Goal: Information Seeking & Learning: Learn about a topic

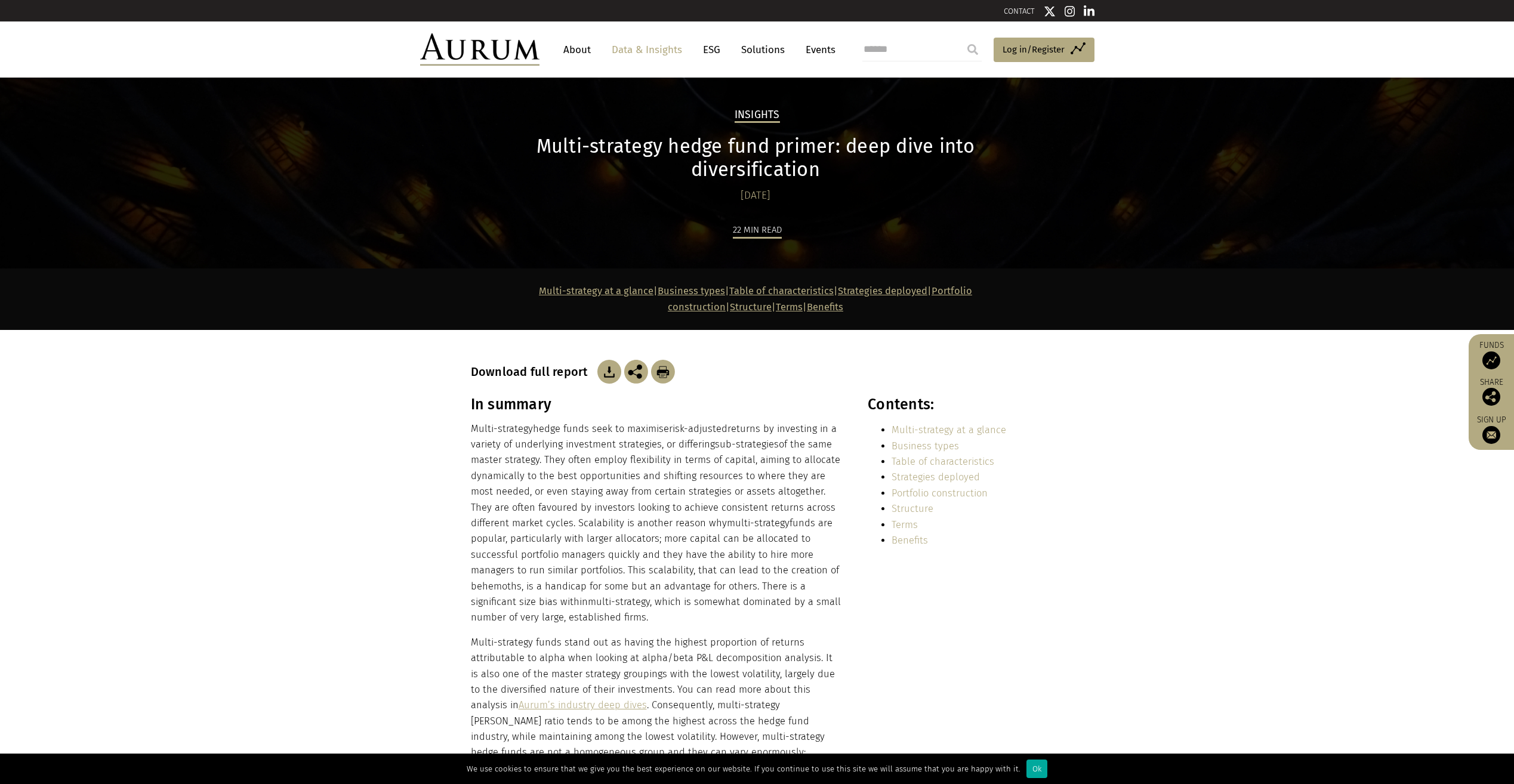
click at [260, 480] on section "In summary Multi-strategy hedge funds seek to maximise risk-adjusted returns by…" at bounding box center [757, 625] width 1514 height 459
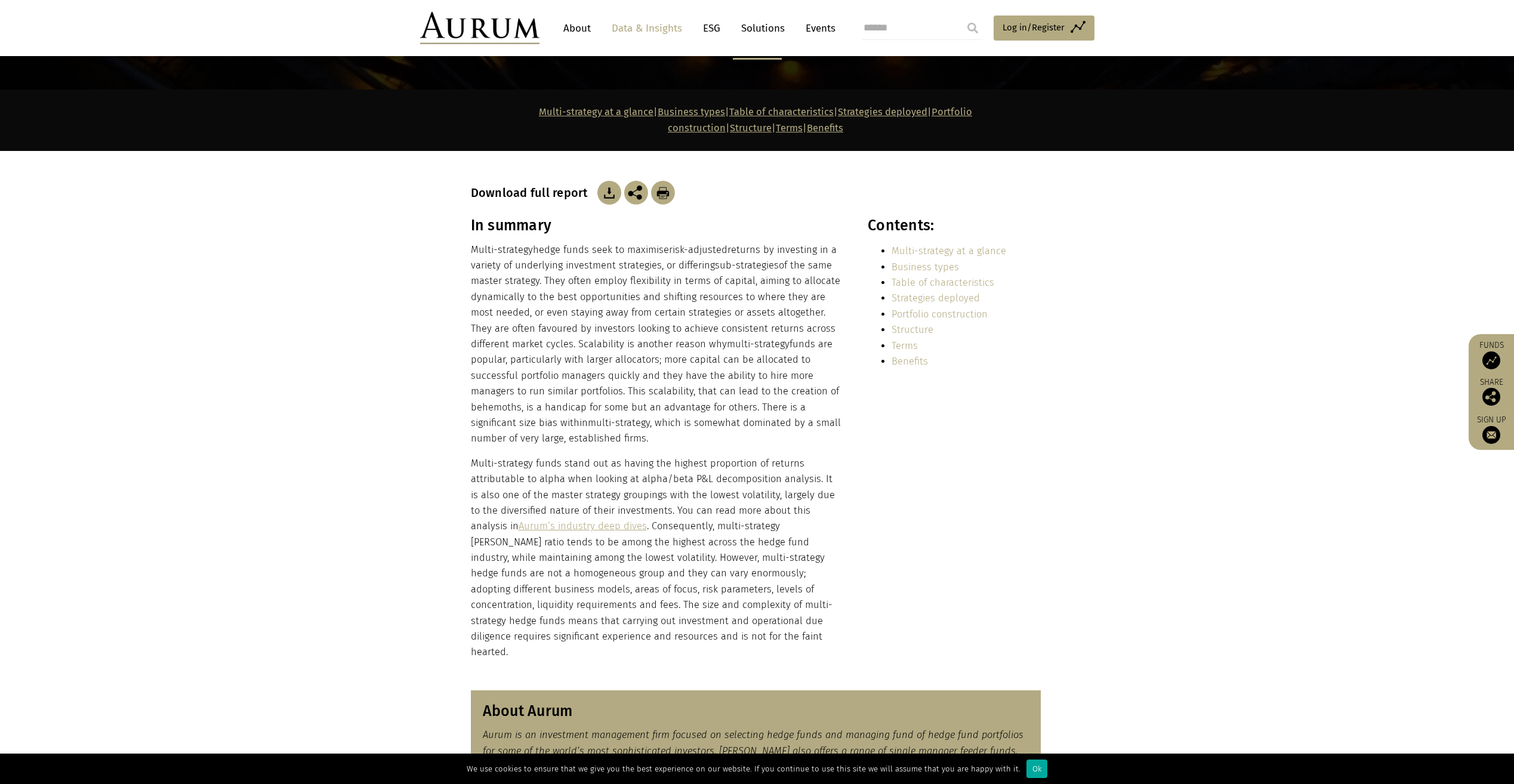
scroll to position [120, 0]
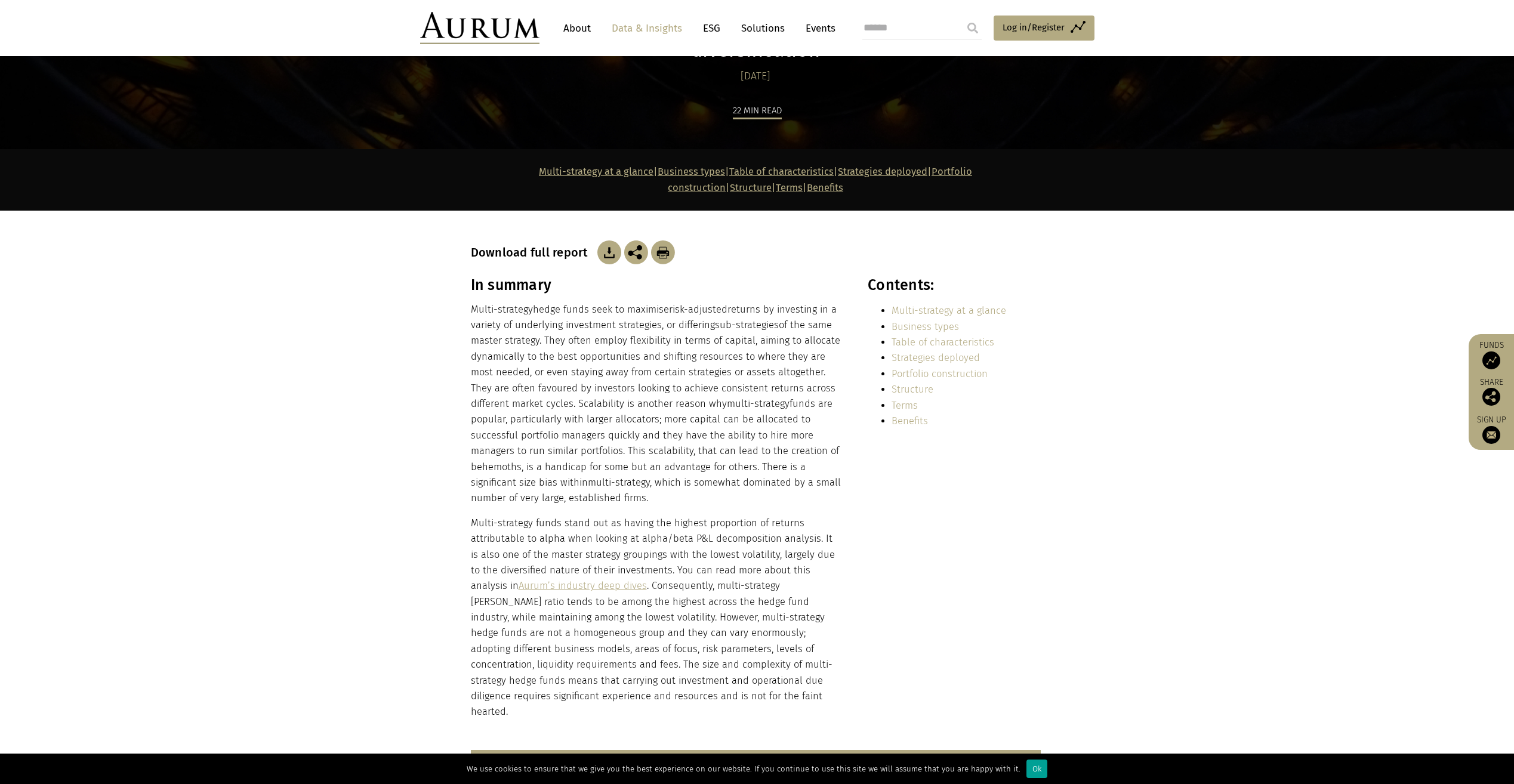
click at [1031, 769] on div "Ok" at bounding box center [1037, 768] width 21 height 18
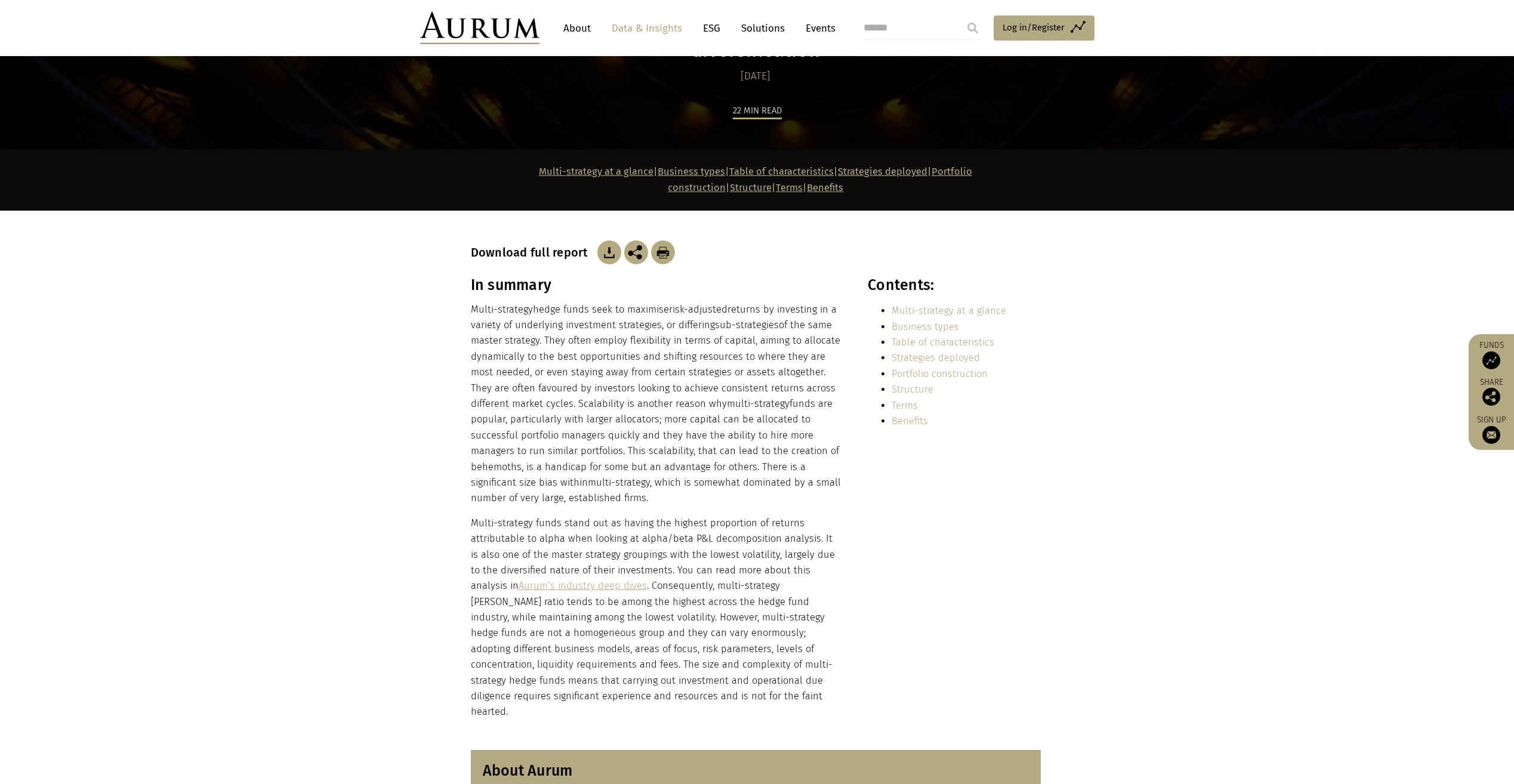
click at [1031, 687] on section "In summary Multi-strategy hedge funds seek to maximise risk-adjusted returns by…" at bounding box center [757, 506] width 1514 height 459
click at [1221, 639] on section "In summary Multi-strategy hedge funds seek to maximise risk-adjusted returns by…" at bounding box center [757, 506] width 1514 height 459
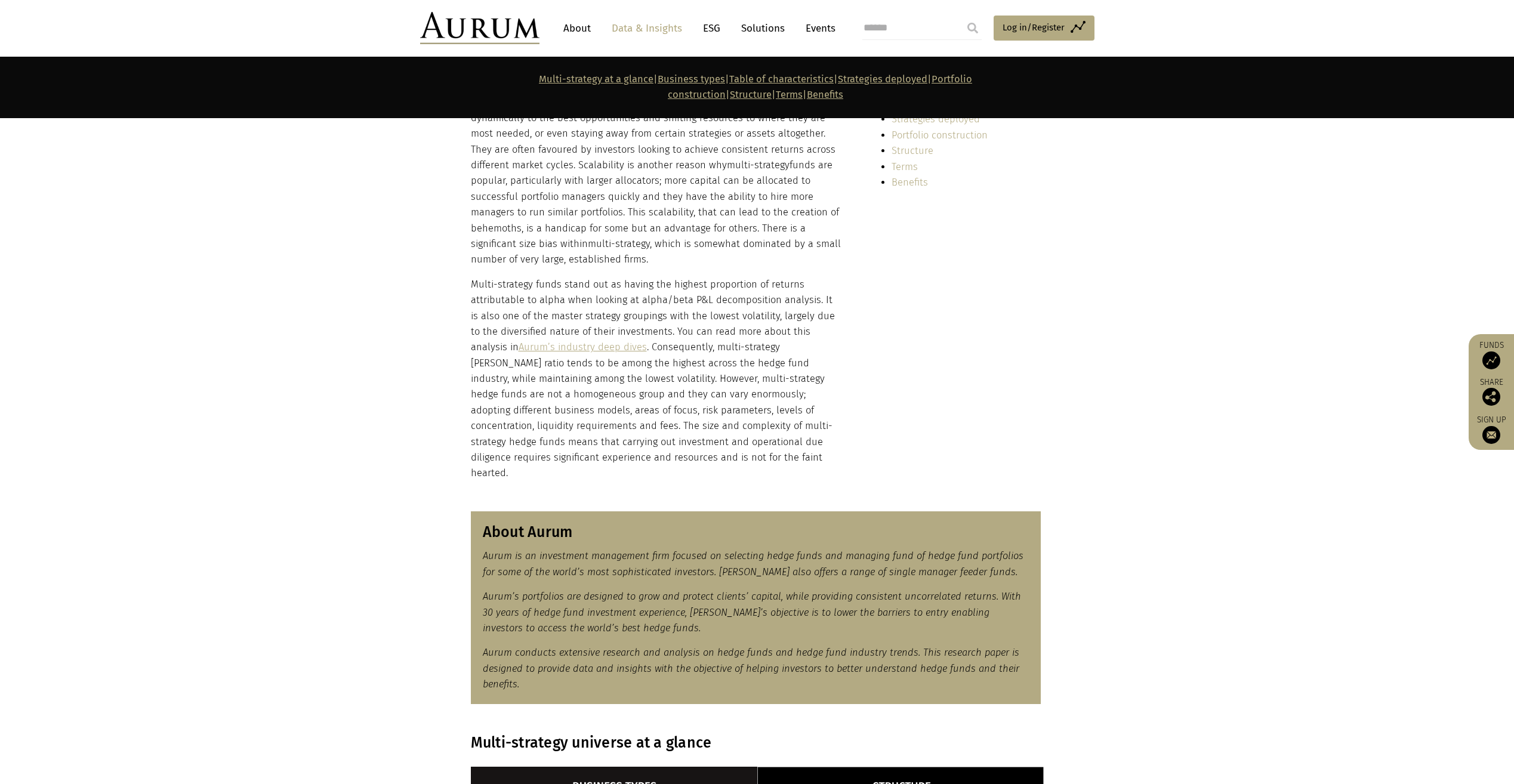
scroll to position [418, 0]
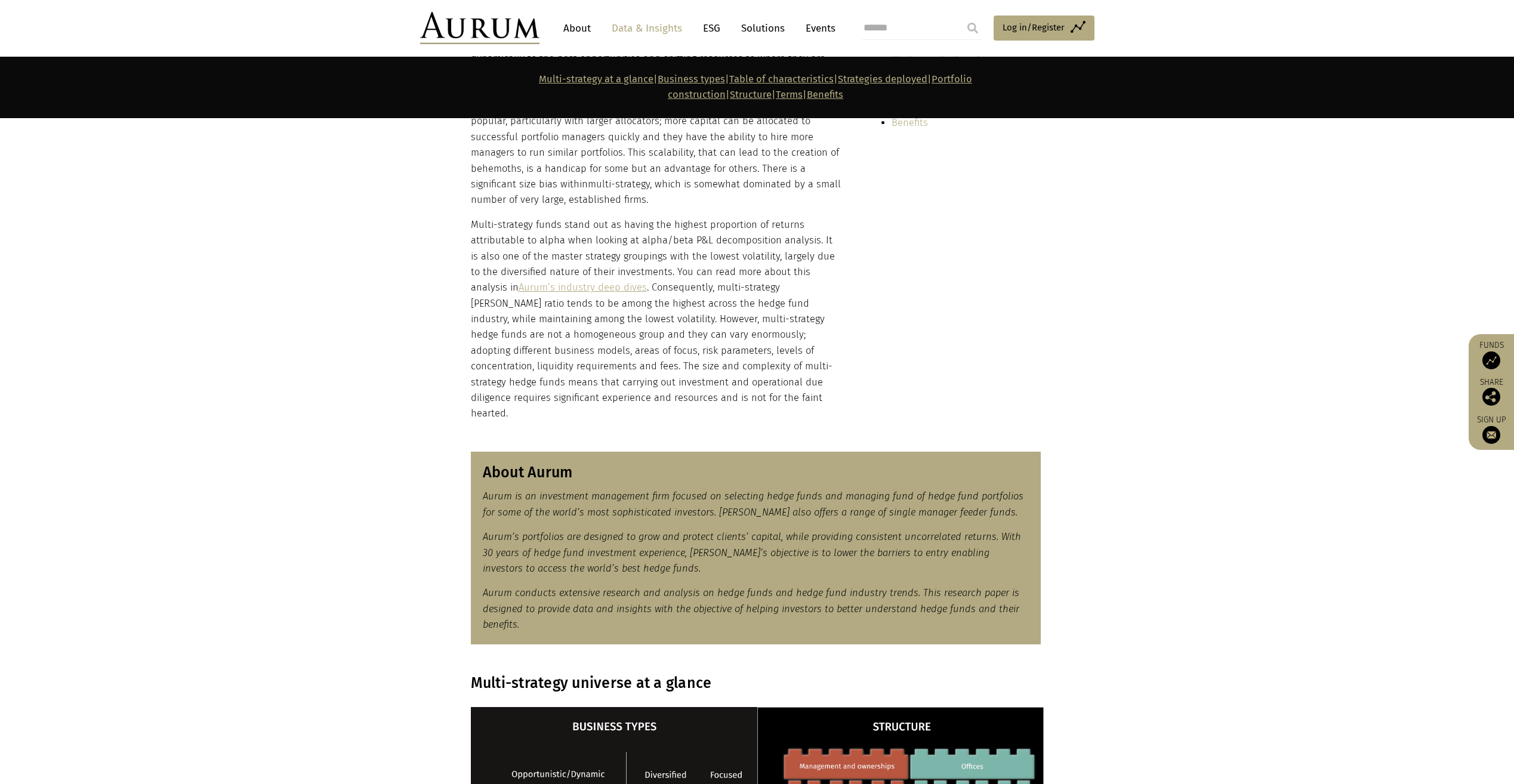
click at [410, 306] on section "In summary Multi-strategy hedge funds seek to maximise risk-adjusted returns by…" at bounding box center [757, 208] width 1514 height 459
drag, startPoint x: 594, startPoint y: 381, endPoint x: 488, endPoint y: 361, distance: 107.9
click at [488, 361] on p "Multi-strategy funds stand out as having the highest proportion of returns attr…" at bounding box center [656, 320] width 371 height 204
drag, startPoint x: 488, startPoint y: 361, endPoint x: 625, endPoint y: 377, distance: 137.9
click at [625, 377] on p "Multi-strategy funds stand out as having the highest proportion of returns attr…" at bounding box center [656, 320] width 371 height 204
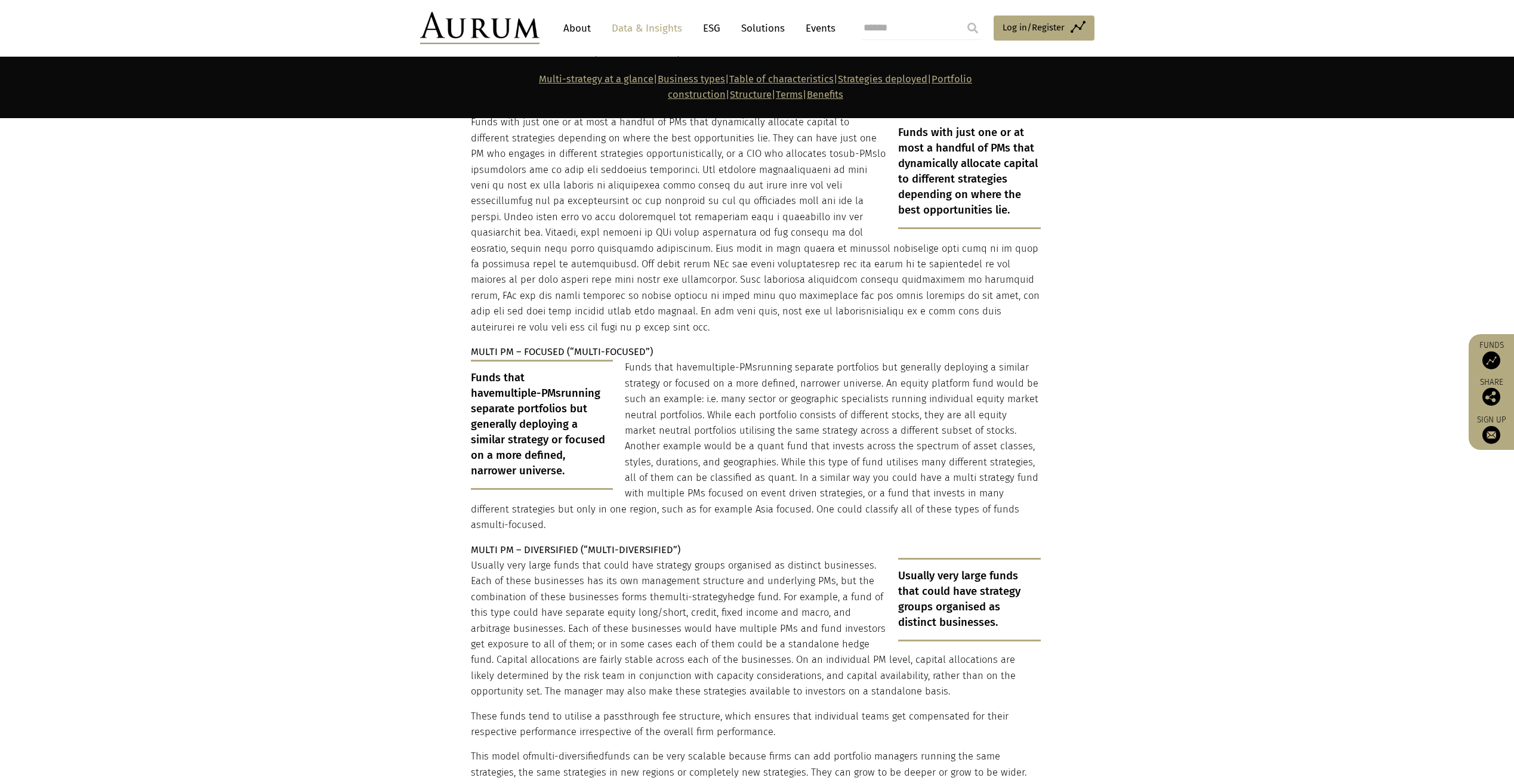
scroll to position [2089, 0]
click at [381, 370] on section "OPPORTUNISTIC/DYNAMIC (“MULTI-OPPORTUNISTIC”) Funds with just one or at most a …" at bounding box center [757, 489] width 1514 height 799
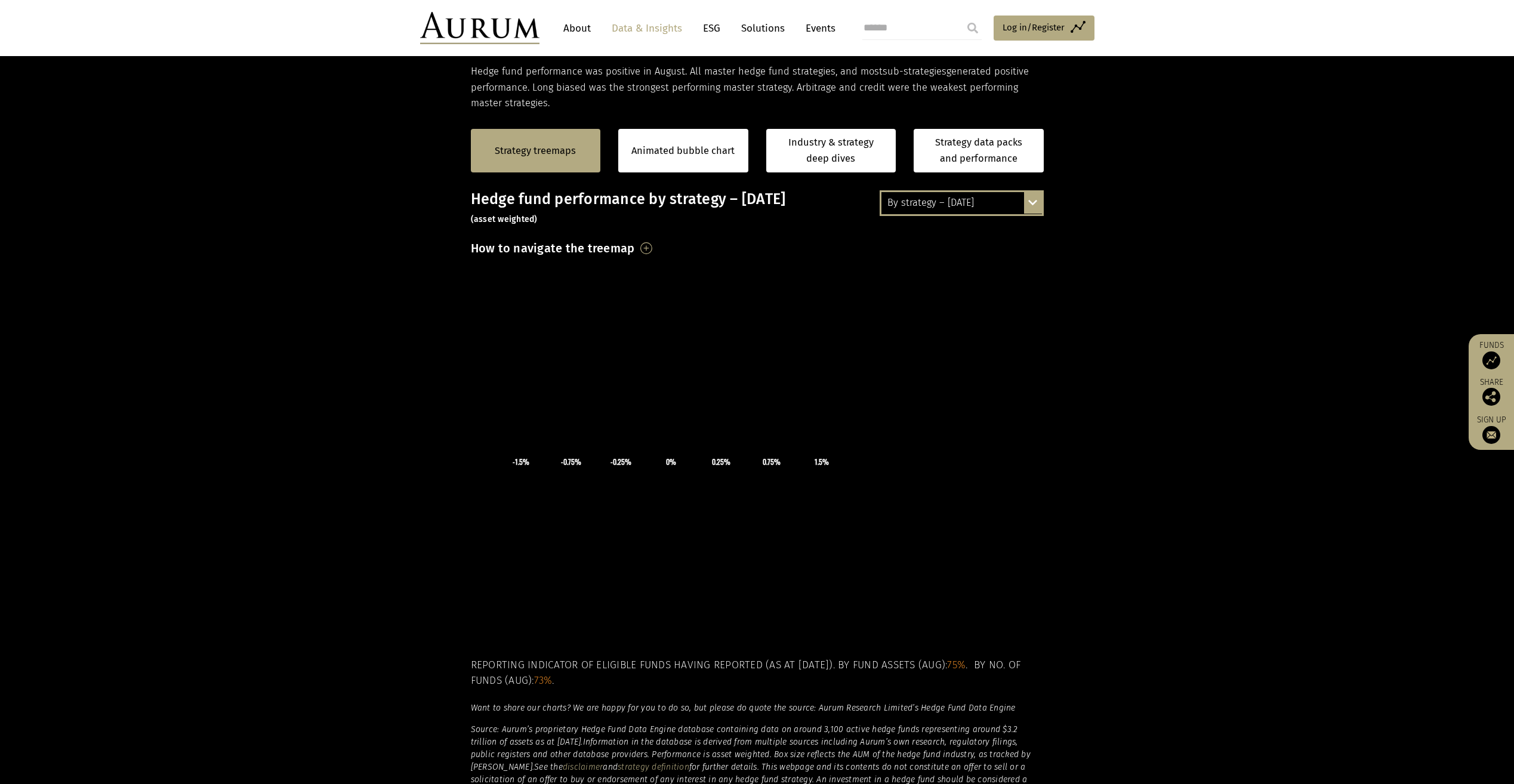
scroll to position [238, 0]
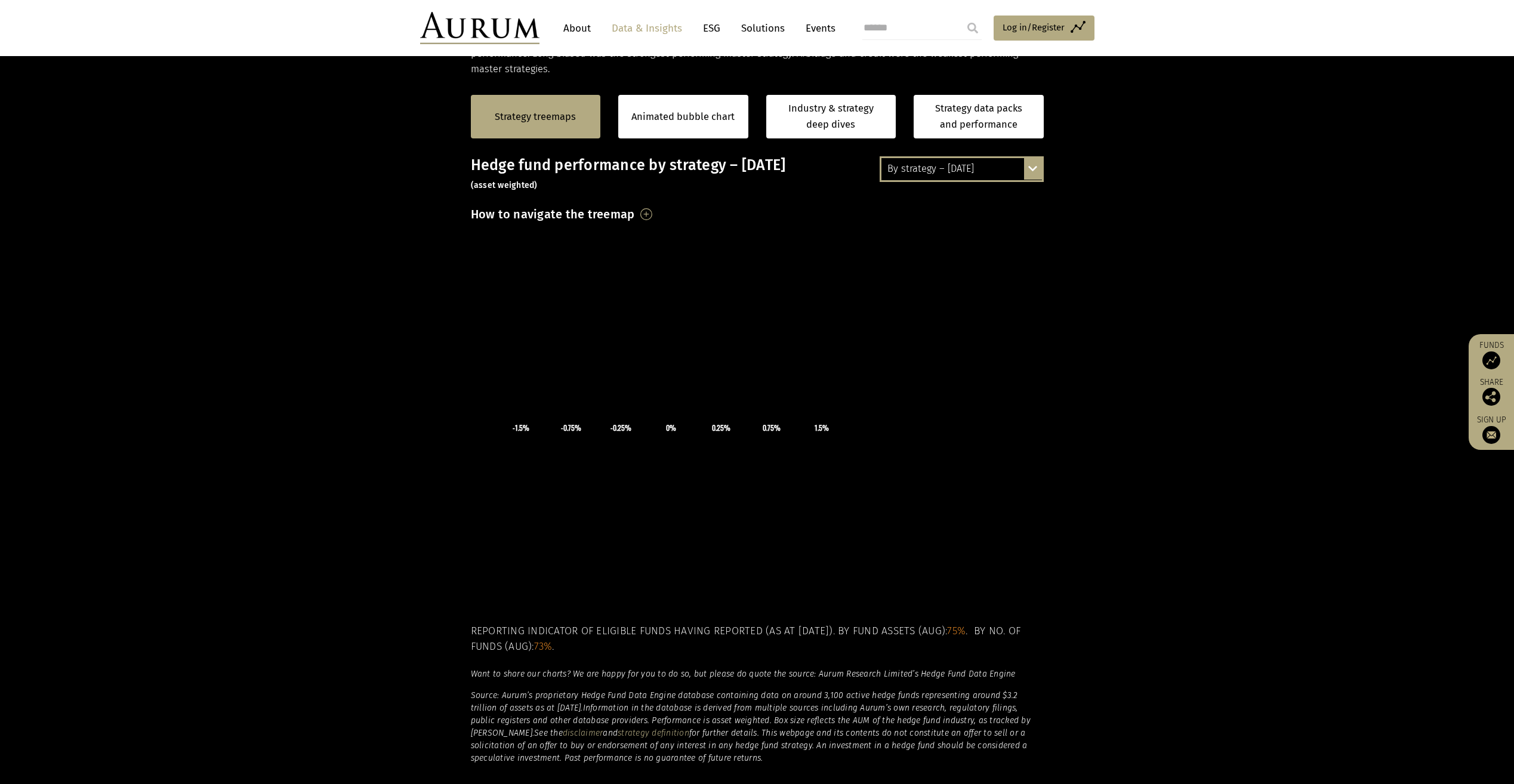
click at [224, 433] on section "Strategy treemaps Animated bubble chart Industry & strategy deep dives Strategy…" at bounding box center [757, 450] width 1514 height 746
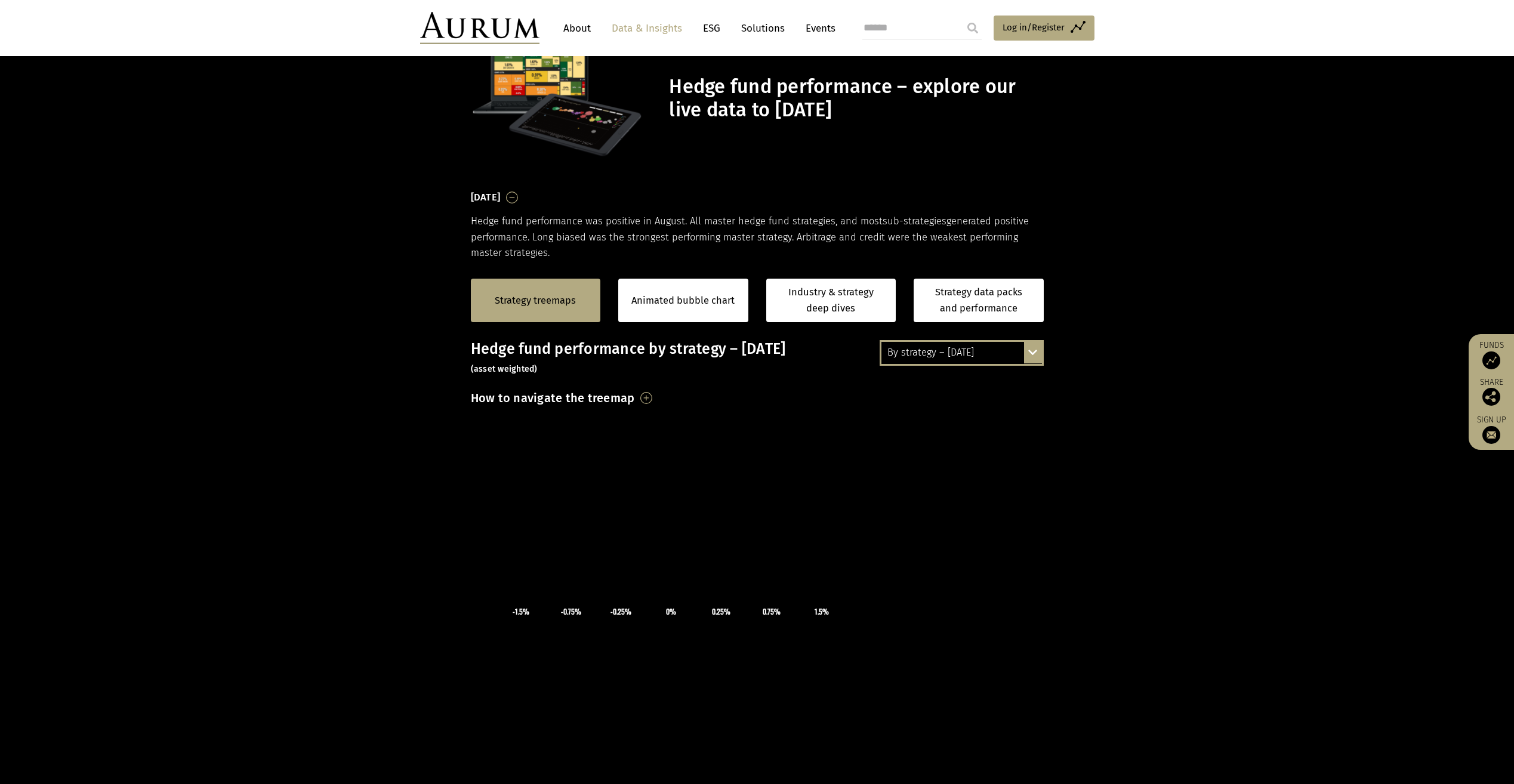
scroll to position [0, 0]
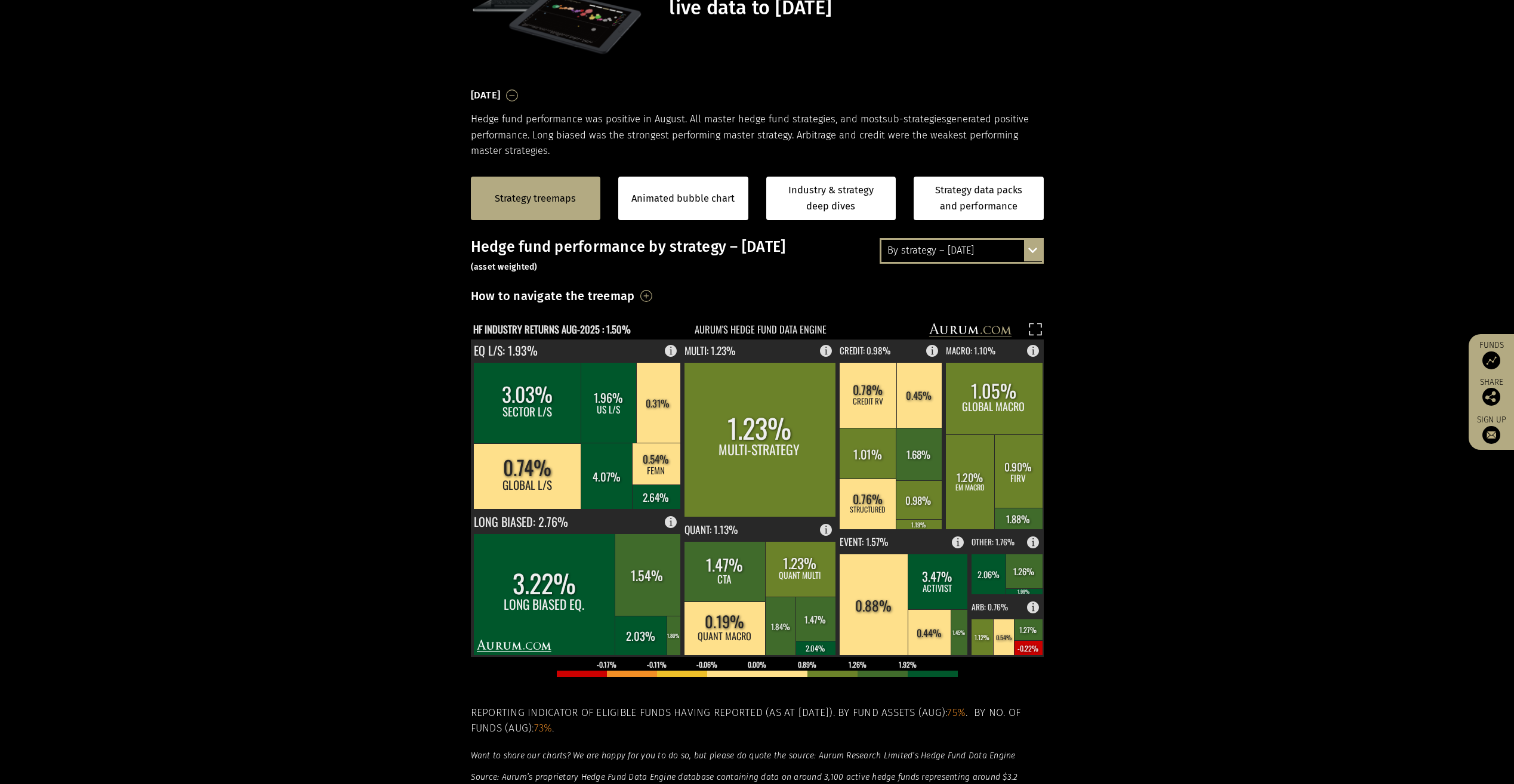
scroll to position [179, 0]
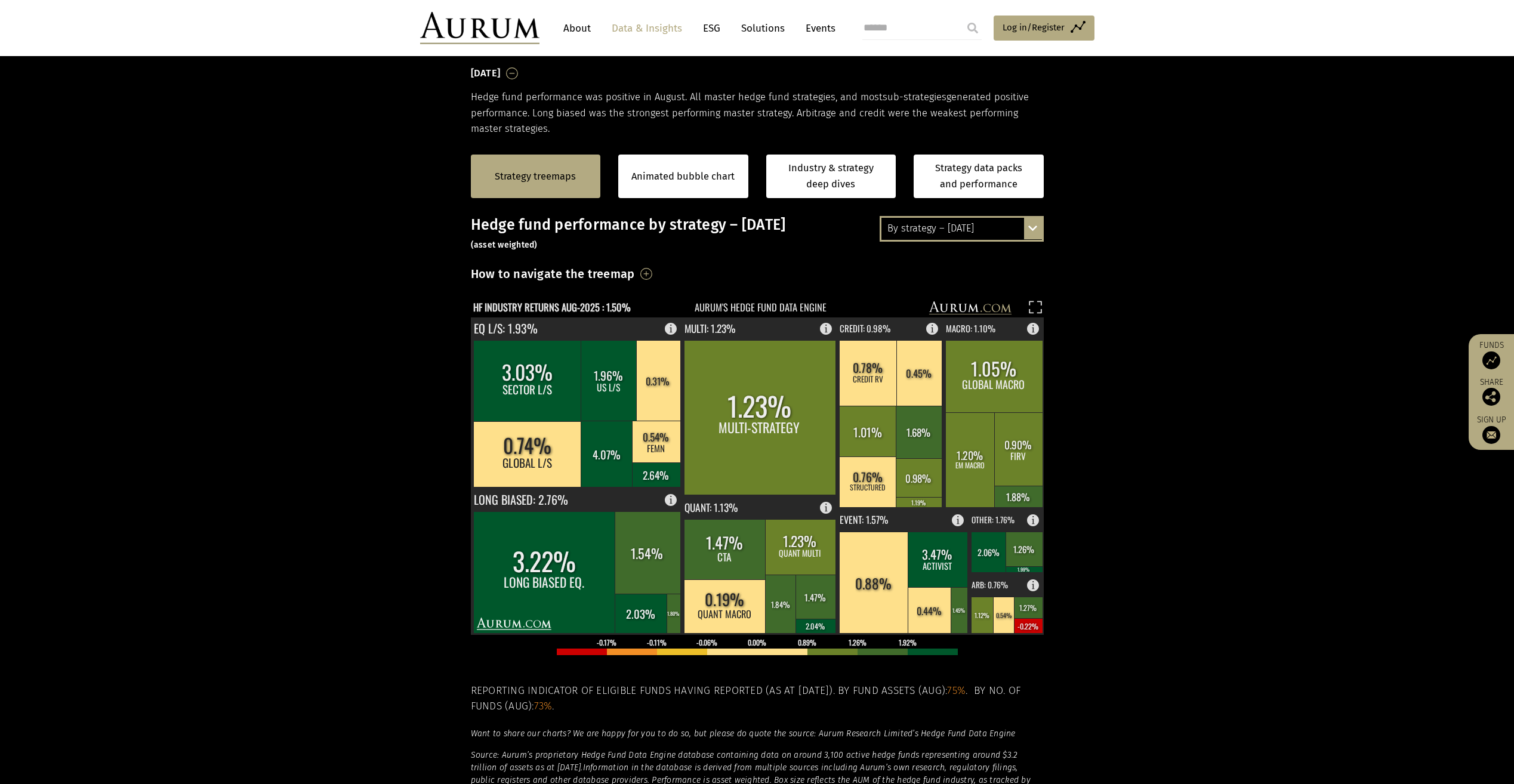
scroll to position [179, 0]
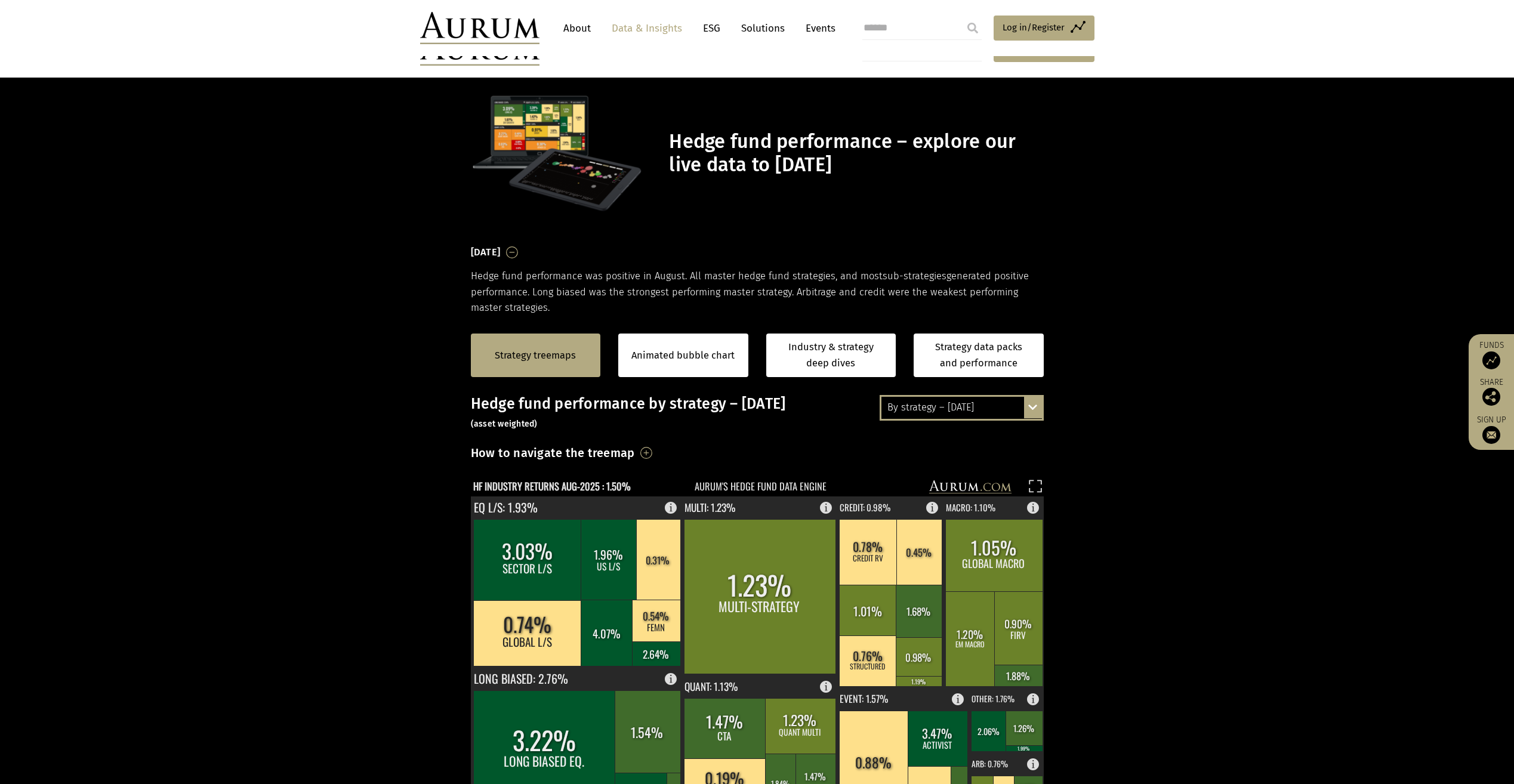
scroll to position [179, 0]
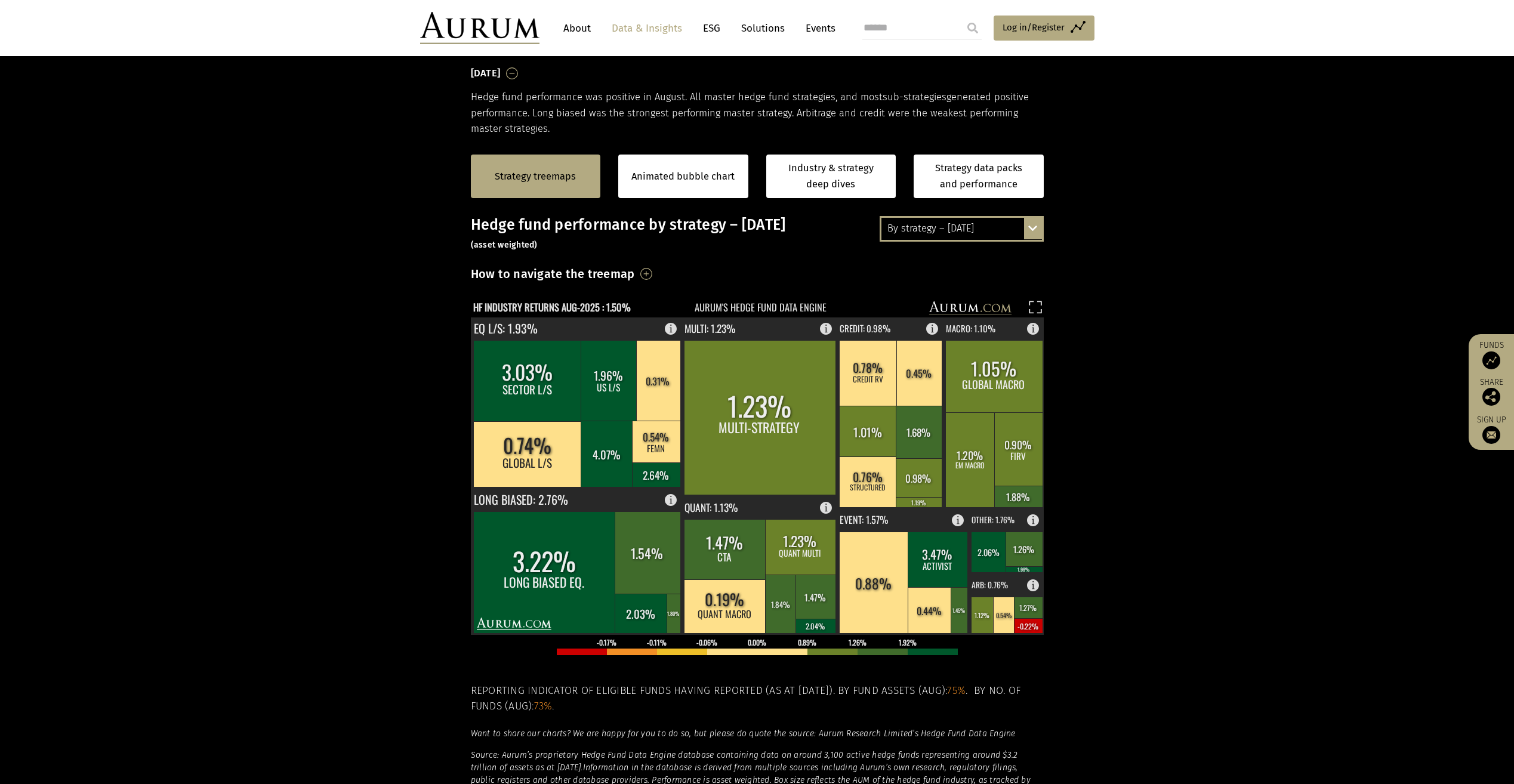
click at [387, 220] on section "Strategy treemaps Animated bubble chart Industry & strategy deep dives Strategy…" at bounding box center [757, 510] width 1514 height 746
click at [1165, 316] on section "Strategy treemaps Animated bubble chart Industry & strategy deep dives Strategy…" at bounding box center [757, 510] width 1514 height 746
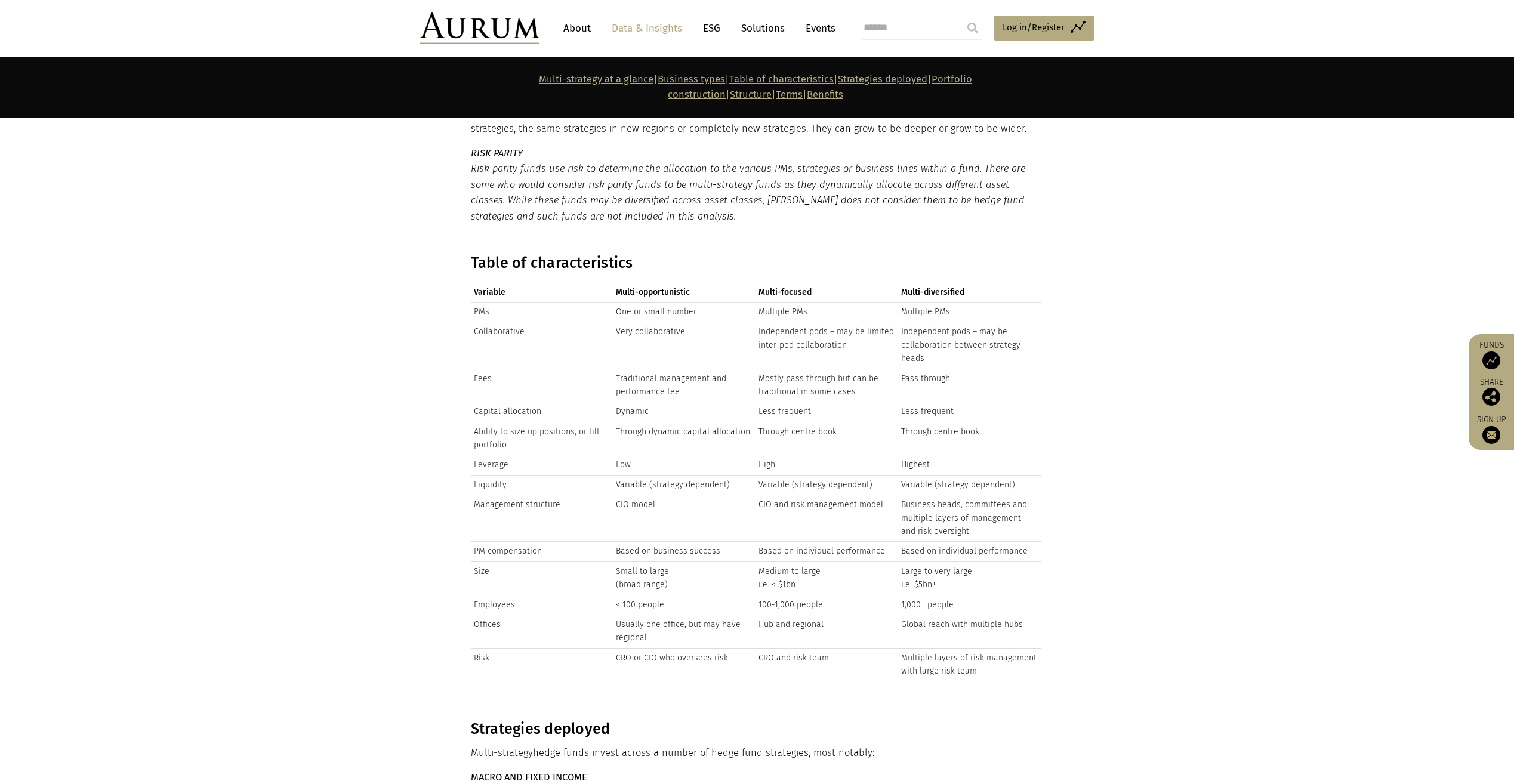
scroll to position [2686, 0]
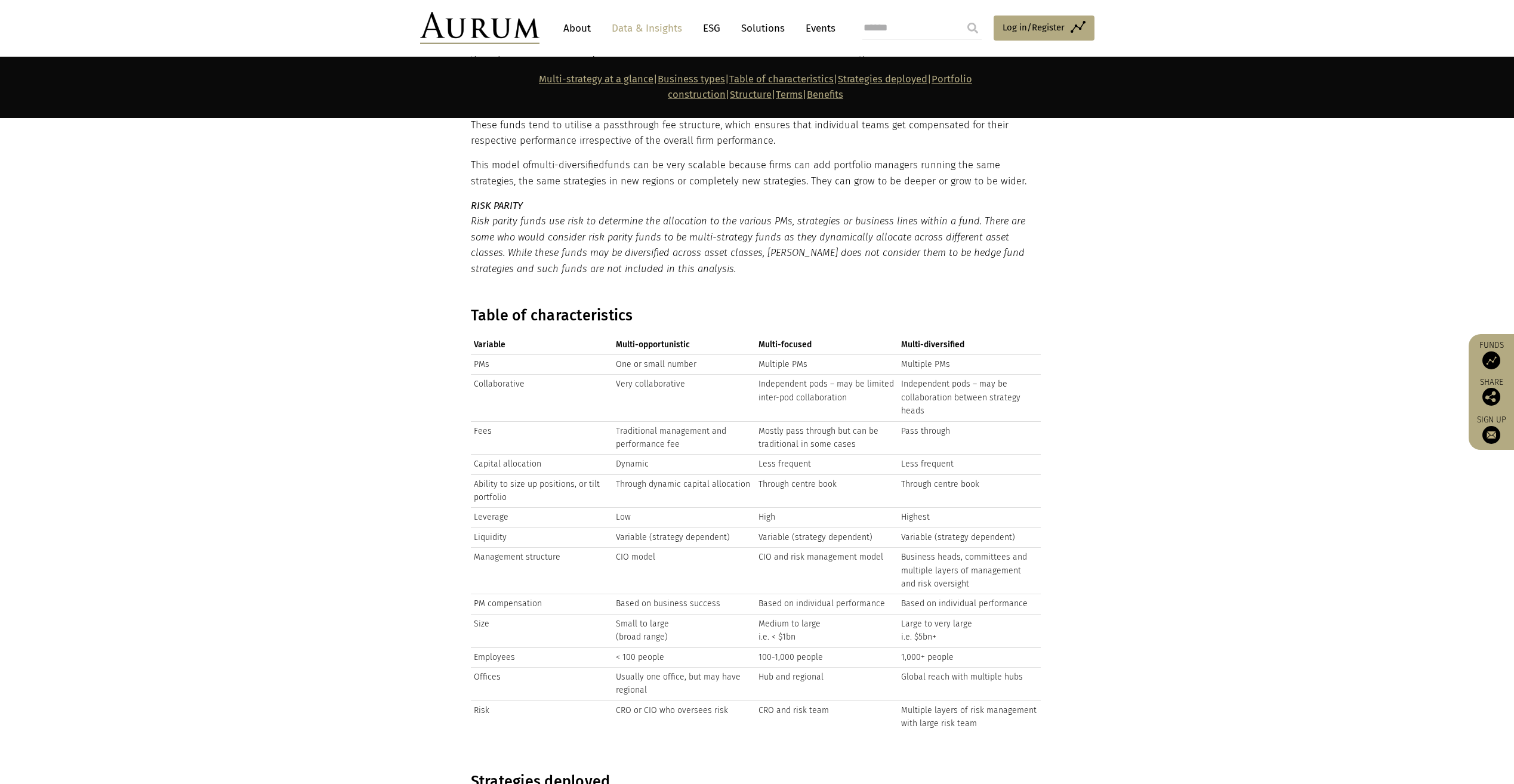
click at [400, 539] on section "Table of characteristics Variable Multi-opportunistic Multi-focused Multi-diver…" at bounding box center [757, 524] width 1514 height 465
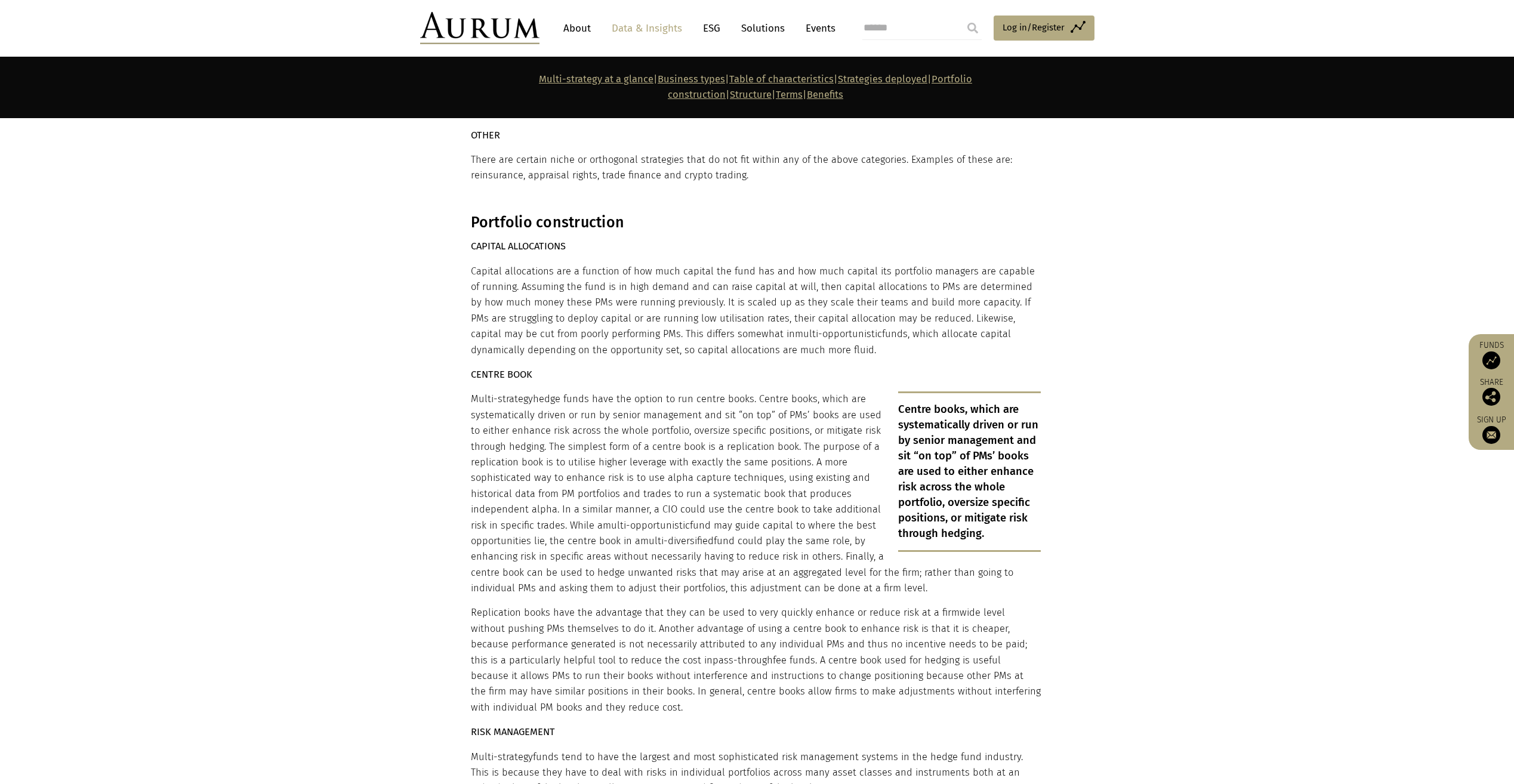
scroll to position [3939, 0]
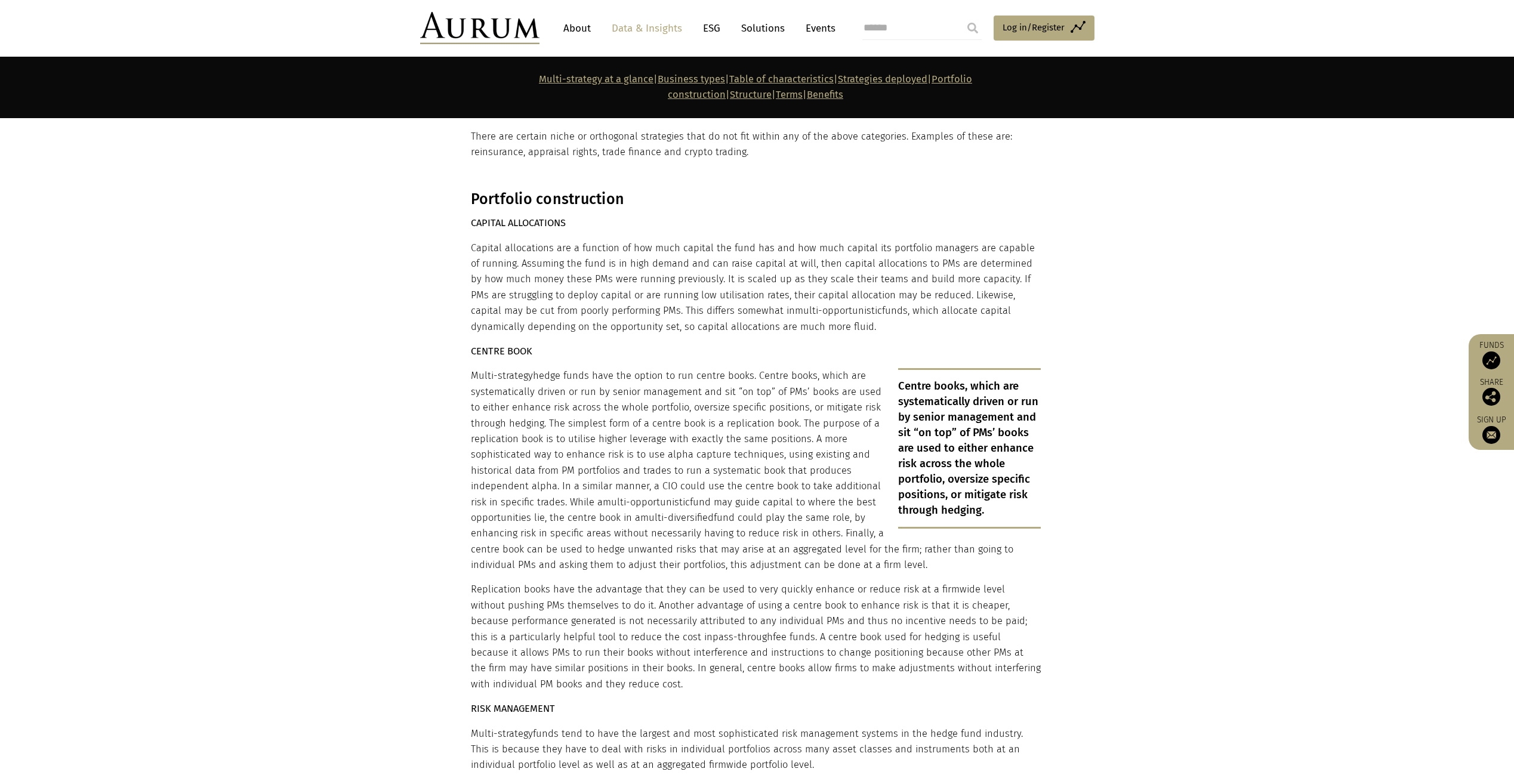
click at [424, 395] on section "Portfolio construction CAPITAL ALLOCATIONS Capital allocations are a function o…" at bounding box center [757, 706] width 1514 height 1063
click at [289, 535] on section "Portfolio construction CAPITAL ALLOCATIONS Capital allocations are a function o…" at bounding box center [757, 706] width 1514 height 1063
click at [324, 580] on section "Portfolio construction CAPITAL ALLOCATIONS Capital allocations are a function o…" at bounding box center [757, 706] width 1514 height 1063
click at [256, 529] on section "Portfolio construction CAPITAL ALLOCATIONS Capital allocations are a function o…" at bounding box center [757, 706] width 1514 height 1063
drag, startPoint x: 839, startPoint y: 478, endPoint x: 935, endPoint y: 517, distance: 103.6
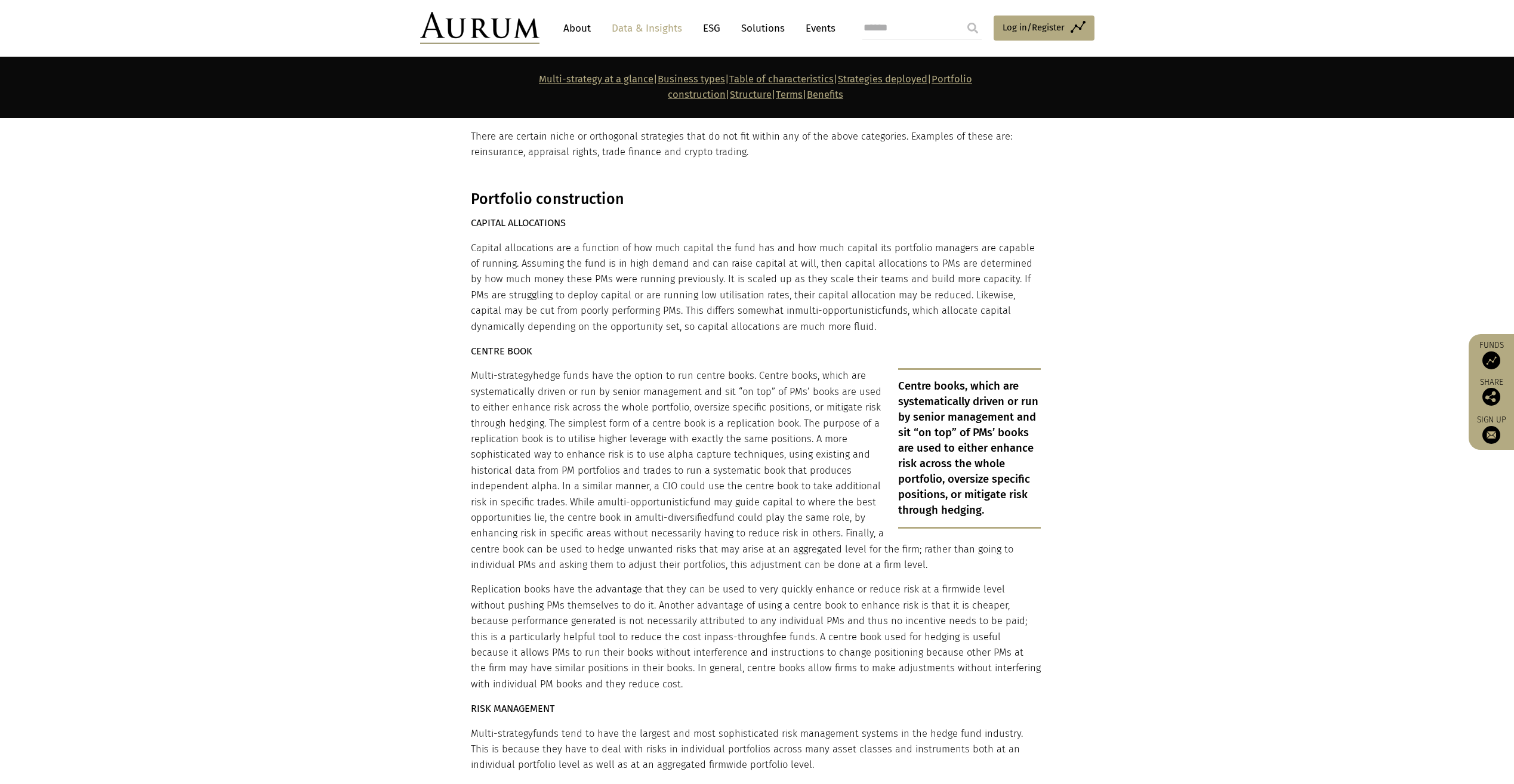
click at [935, 517] on p "Multi-strategy hedge funds have the option to run centre books. Centre books, w…" at bounding box center [755, 471] width 570 height 204
drag, startPoint x: 935, startPoint y: 517, endPoint x: 865, endPoint y: 523, distance: 70.3
click at [865, 523] on div "Portfolio construction CAPITAL ALLOCATIONS Capital allocations are a function o…" at bounding box center [755, 706] width 570 height 1033
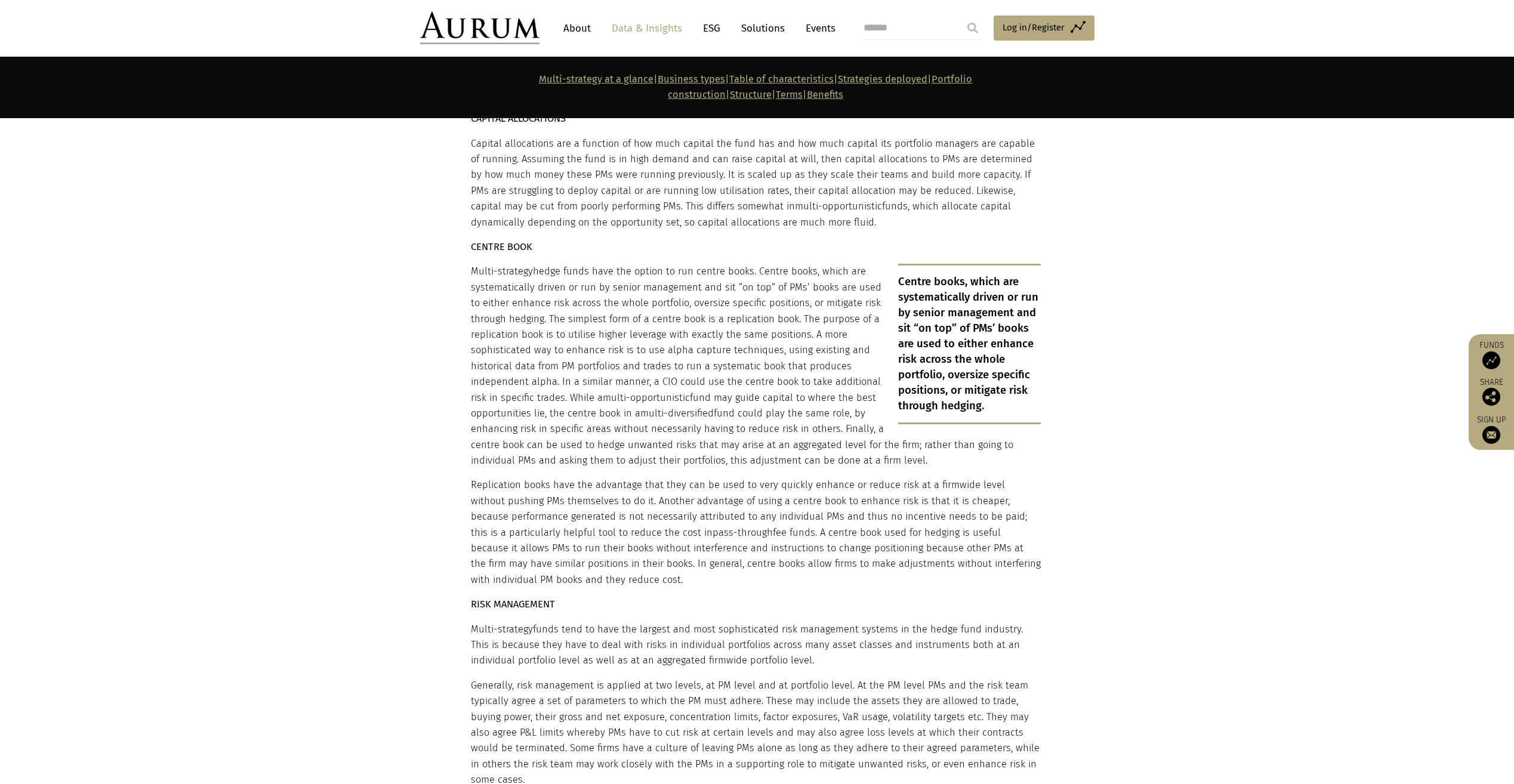
scroll to position [4059, 0]
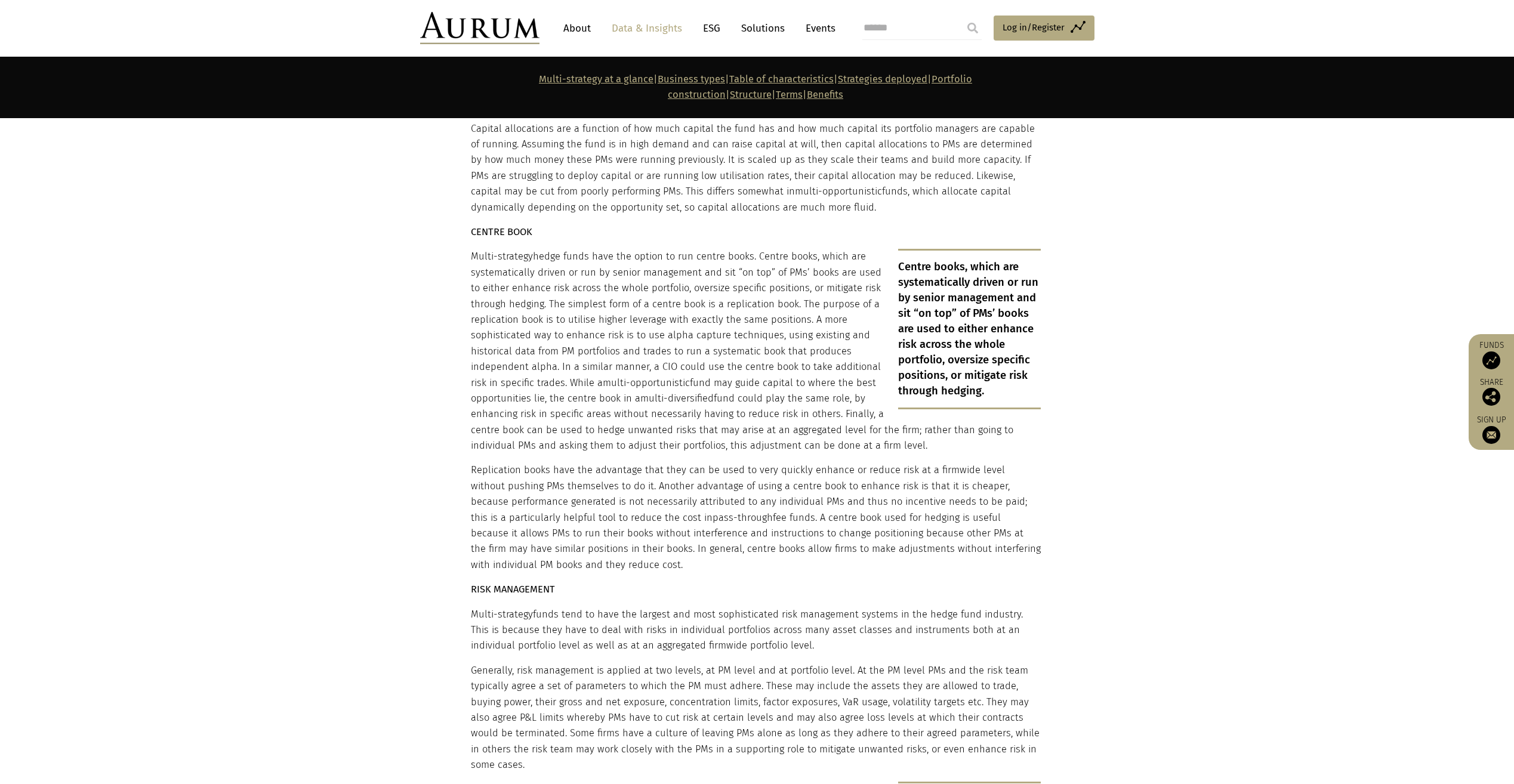
click at [1207, 660] on section "Portfolio construction CAPITAL ALLOCATIONS Capital allocations are a function o…" at bounding box center [757, 587] width 1514 height 1063
click at [1066, 739] on section "Portfolio construction CAPITAL ALLOCATIONS Capital allocations are a function o…" at bounding box center [757, 587] width 1514 height 1063
drag, startPoint x: 1061, startPoint y: 776, endPoint x: 1043, endPoint y: 782, distance: 19.0
click at [1061, 776] on section "Portfolio construction CAPITAL ALLOCATIONS Capital allocations are a function o…" at bounding box center [757, 587] width 1514 height 1063
